Goal: Find specific page/section: Find specific page/section

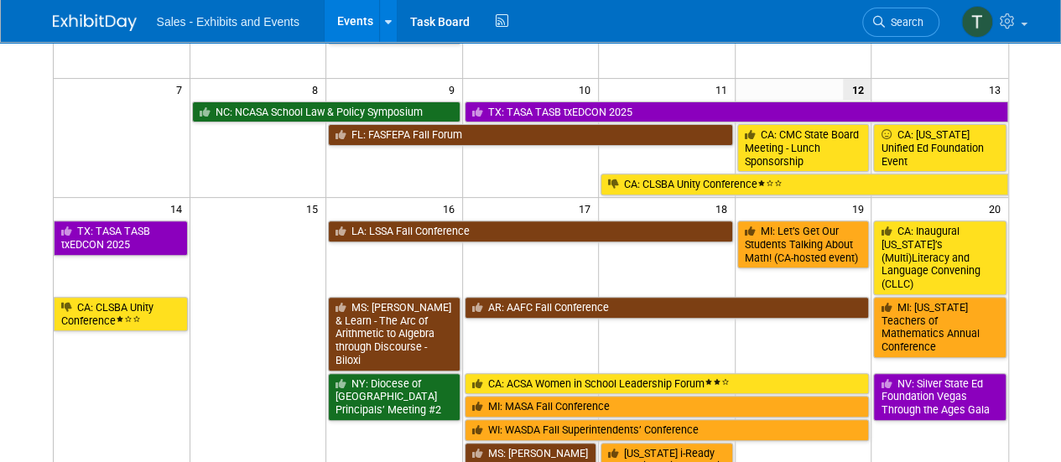
scroll to position [226, 0]
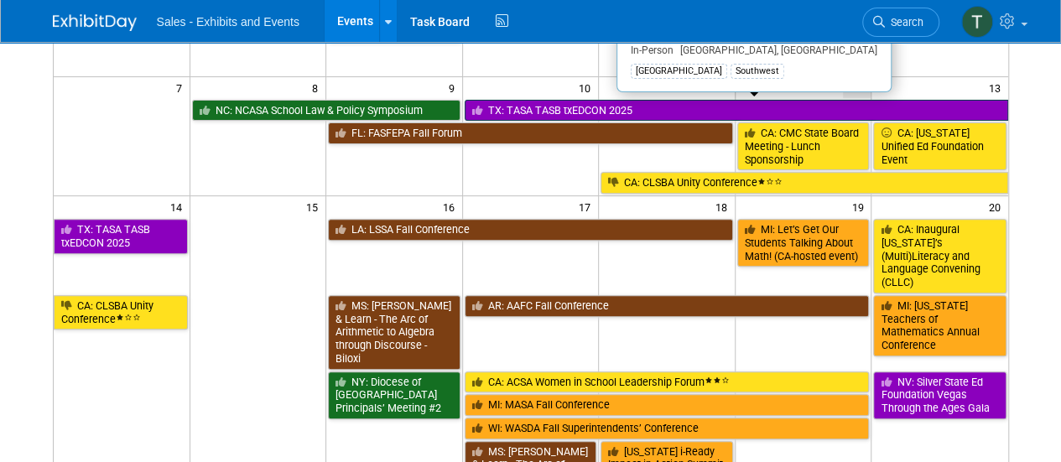
click at [828, 105] on link "TX: TASA TASB txEDCON 2025" at bounding box center [735, 111] width 543 height 22
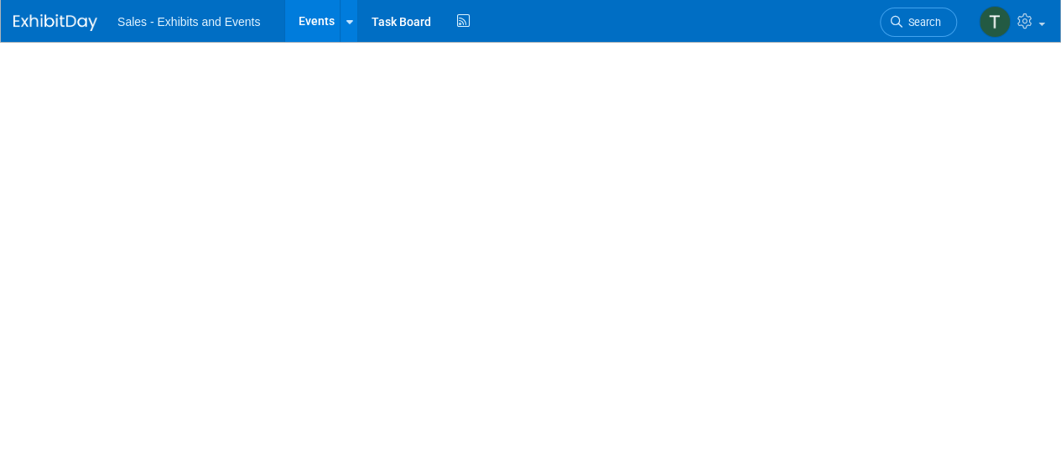
select select "Southwest"
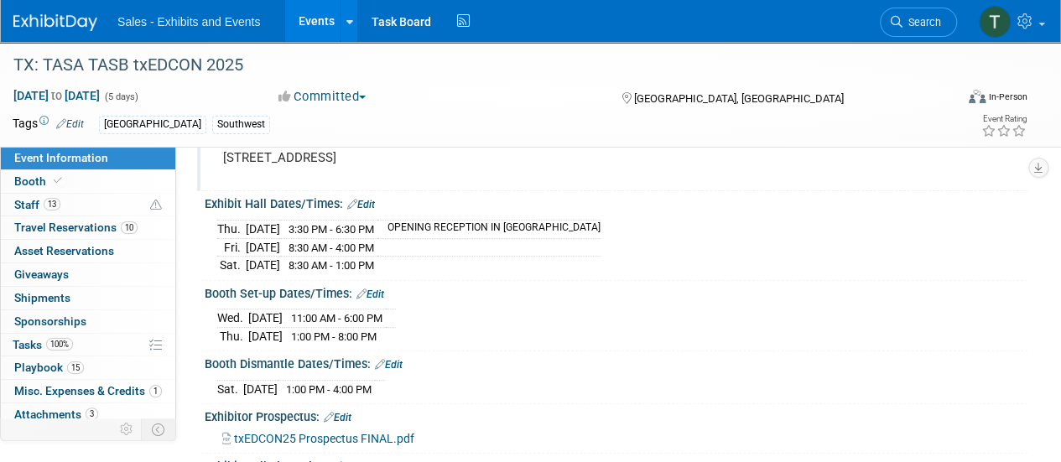
scroll to position [195, 0]
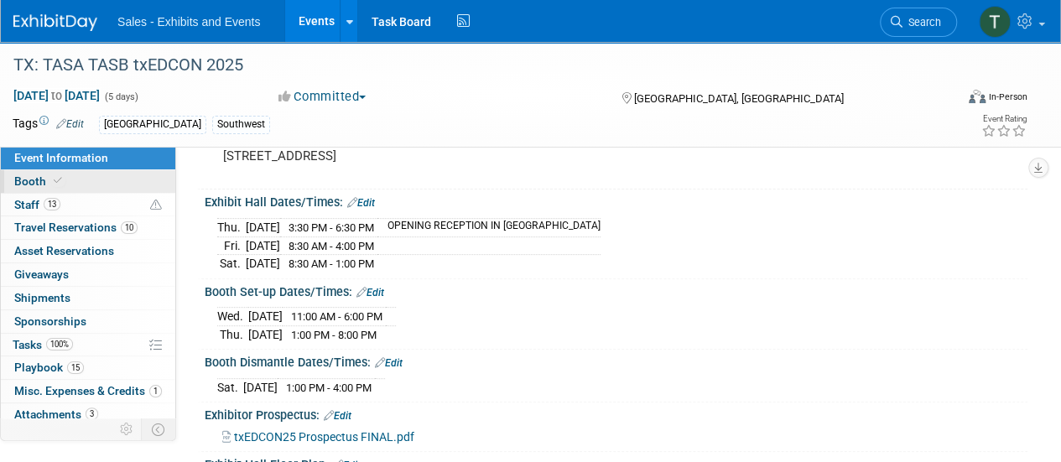
click at [30, 171] on link "Booth" at bounding box center [88, 181] width 174 height 23
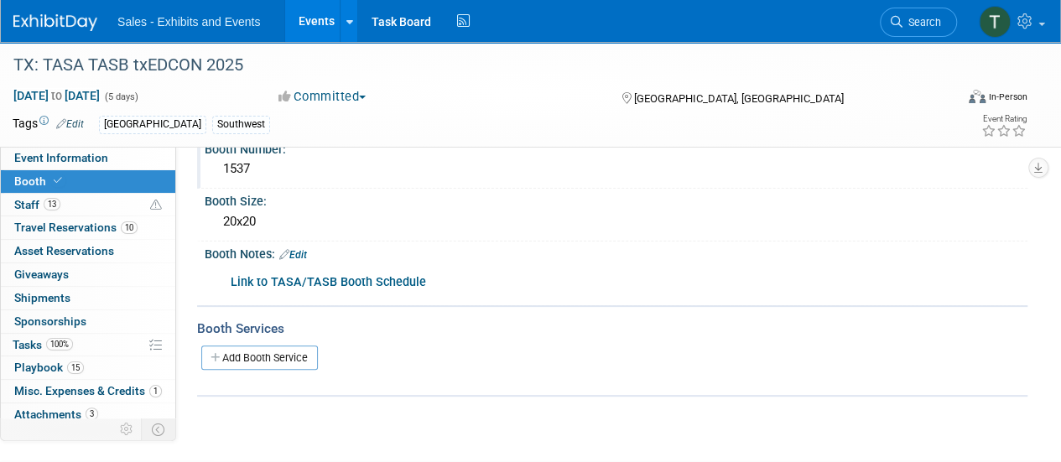
scroll to position [102, 0]
click at [19, 201] on span "Staff 13" at bounding box center [37, 204] width 46 height 13
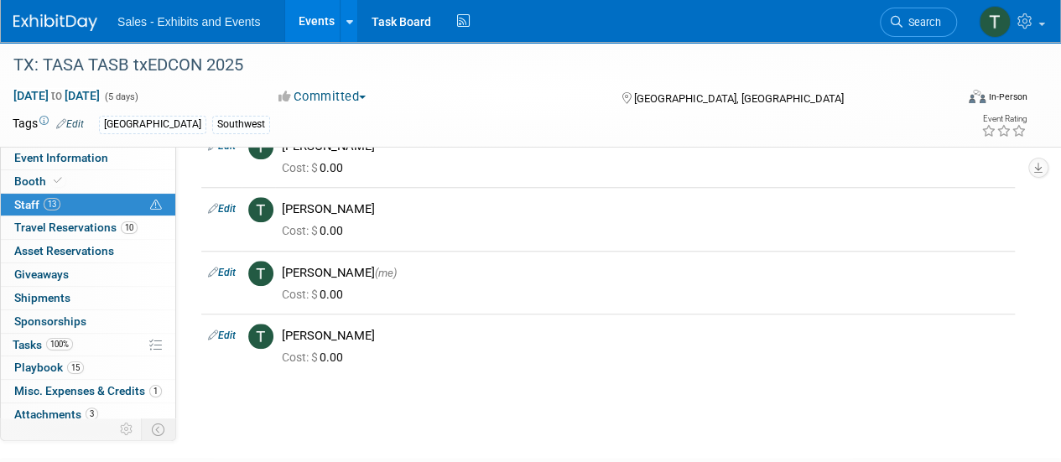
scroll to position [727, 0]
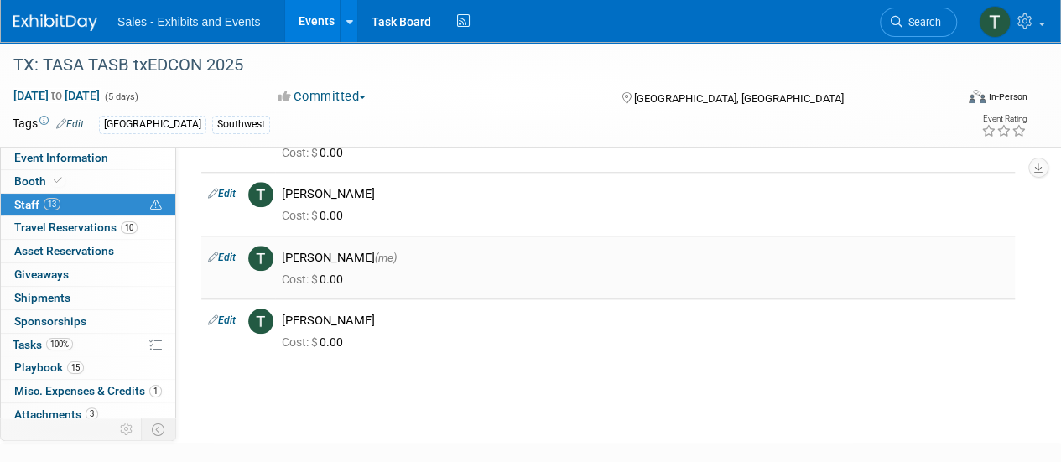
click at [332, 256] on div "Trenda Treviño-Sims (me)" at bounding box center [645, 258] width 726 height 16
click at [273, 266] on div "Cost: $ 0.00" at bounding box center [644, 278] width 751 height 24
click at [330, 250] on div "Trenda Treviño-Sims (me)" at bounding box center [645, 258] width 726 height 16
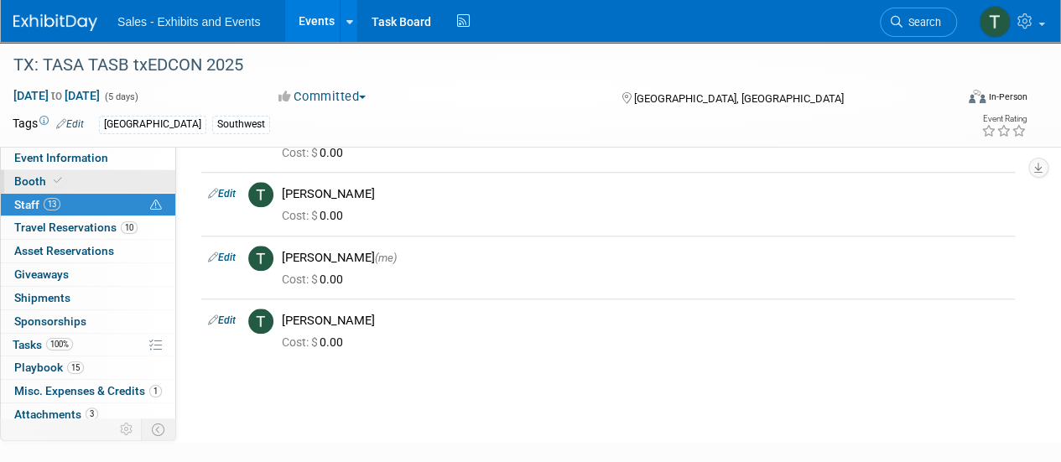
click at [19, 184] on span "Booth" at bounding box center [39, 180] width 51 height 13
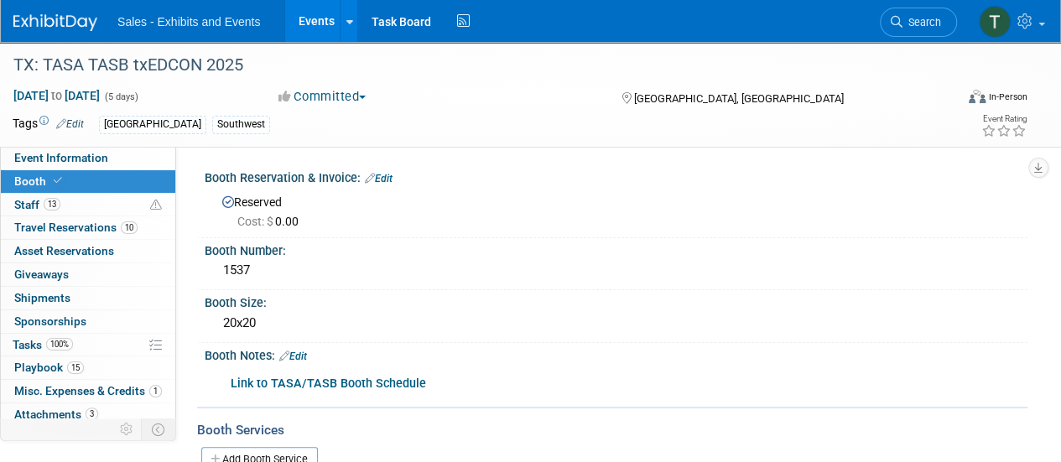
click at [19, 184] on span "Booth" at bounding box center [39, 180] width 51 height 13
click at [358, 379] on b "Link to TASA/TASB Booth Schedule" at bounding box center [328, 383] width 195 height 14
